Goal: Task Accomplishment & Management: Use online tool/utility

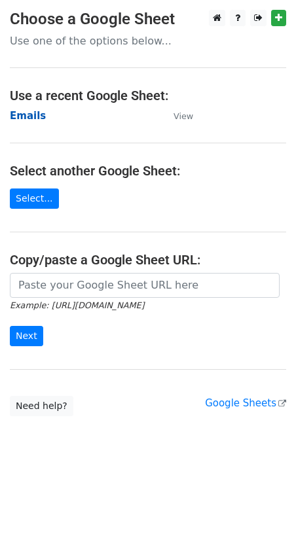
click at [30, 116] on strong "Emails" at bounding box center [28, 116] width 36 height 12
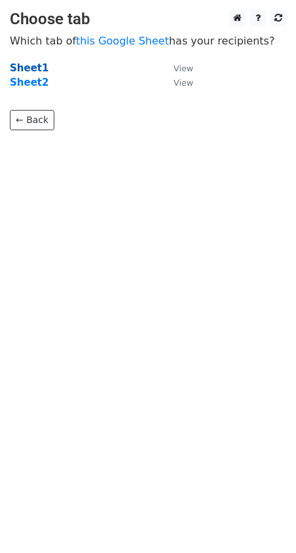
click at [28, 64] on strong "Sheet1" at bounding box center [29, 68] width 39 height 12
